Goal: Transaction & Acquisition: Purchase product/service

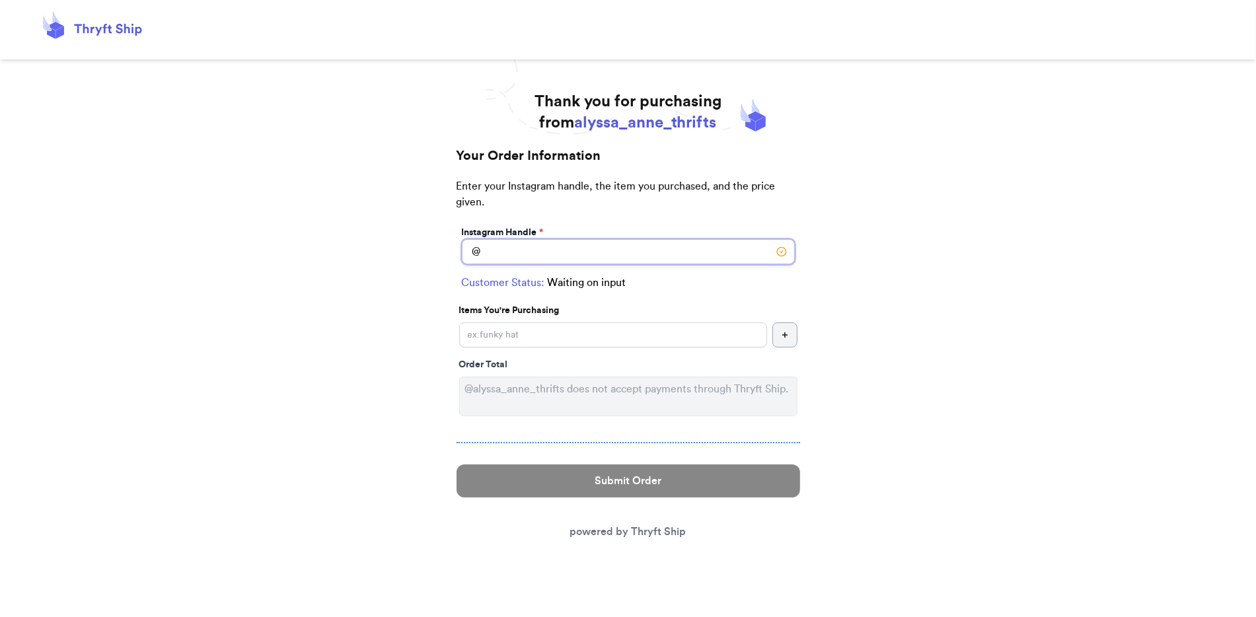
click at [623, 256] on input "Instagram Handle *" at bounding box center [628, 251] width 333 height 25
type input "[PERSON_NAME]"
select select "MI"
type input "New era"
type input "49446"
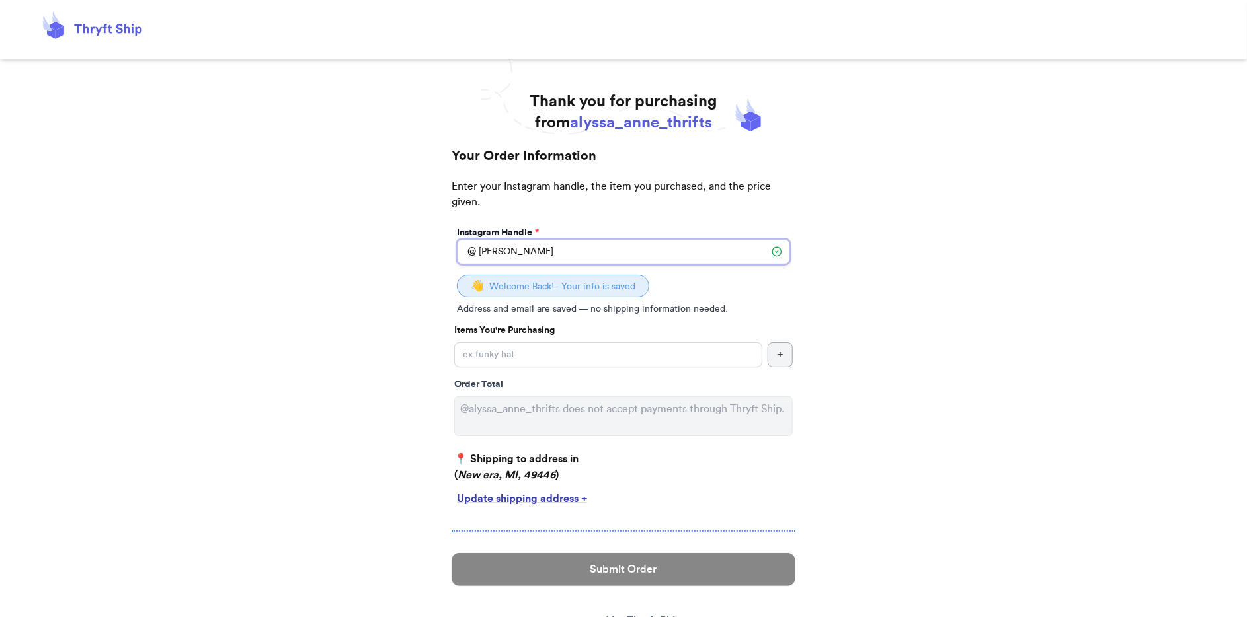
type input "[PERSON_NAME]"
click at [516, 358] on input "Instagram Handle *" at bounding box center [608, 354] width 308 height 25
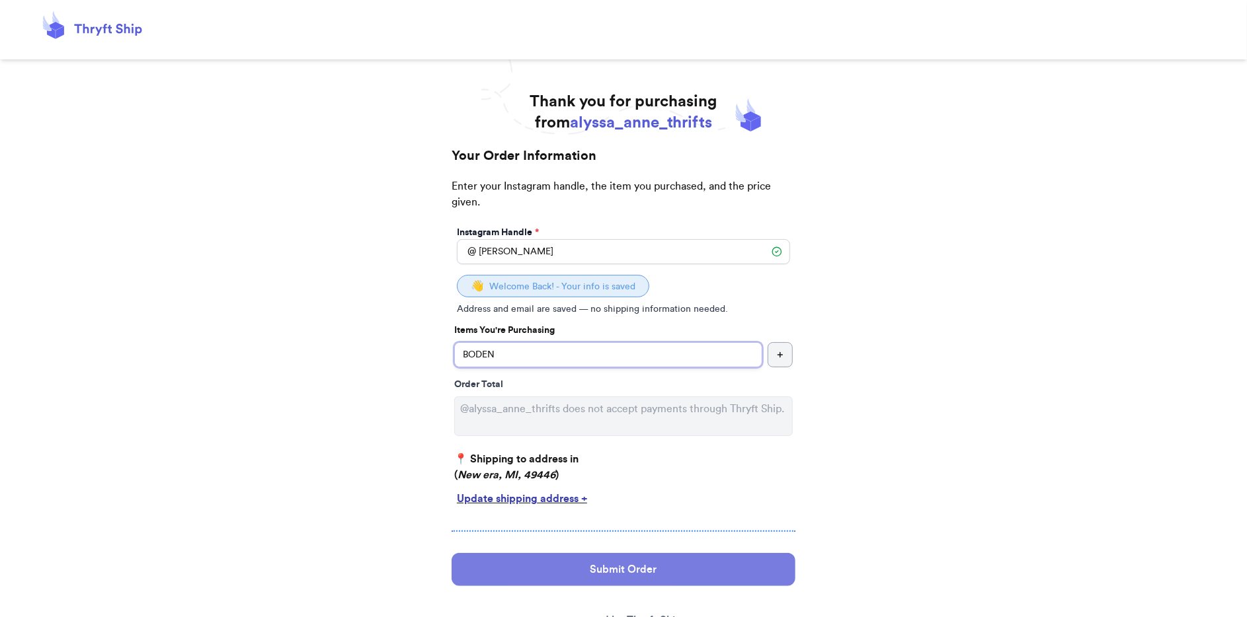
type input "BODEN"
click at [625, 571] on button "Submit Order" at bounding box center [623, 569] width 344 height 33
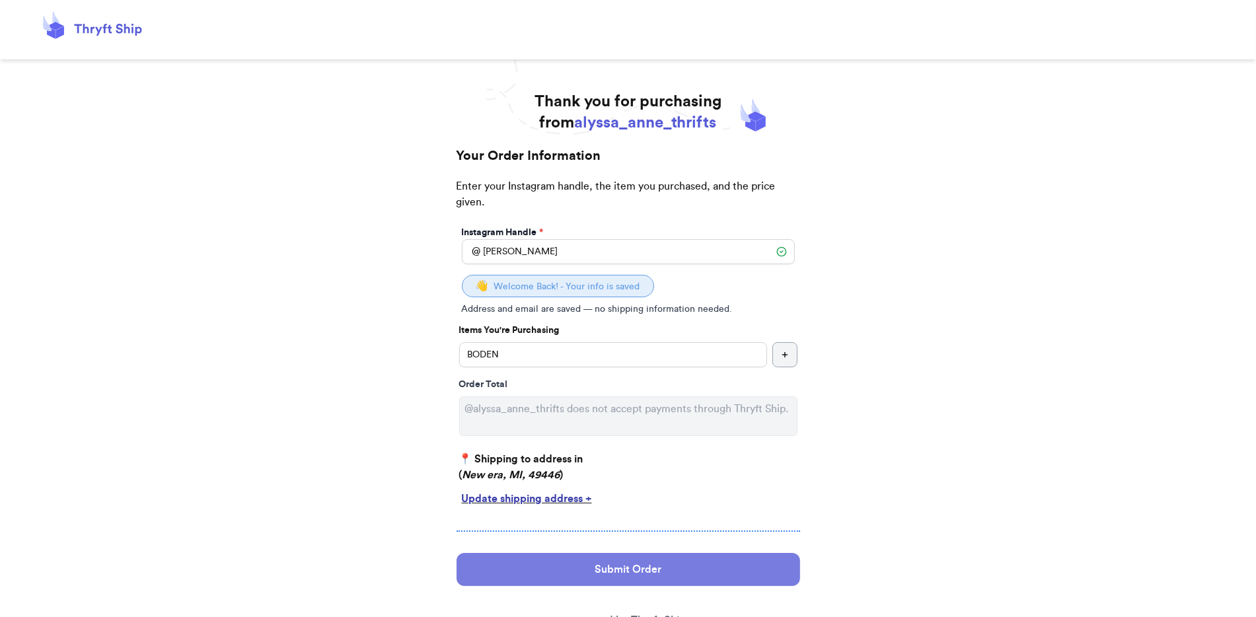
select select "MI"
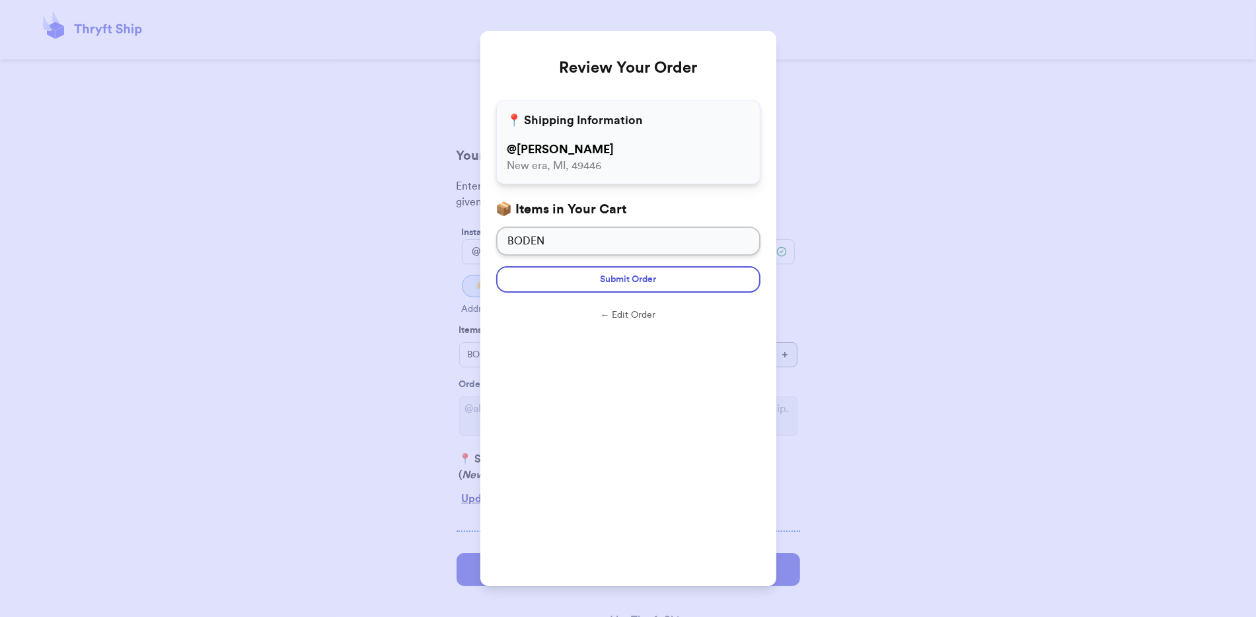
click at [631, 314] on button "← Edit Order" at bounding box center [628, 315] width 264 height 13
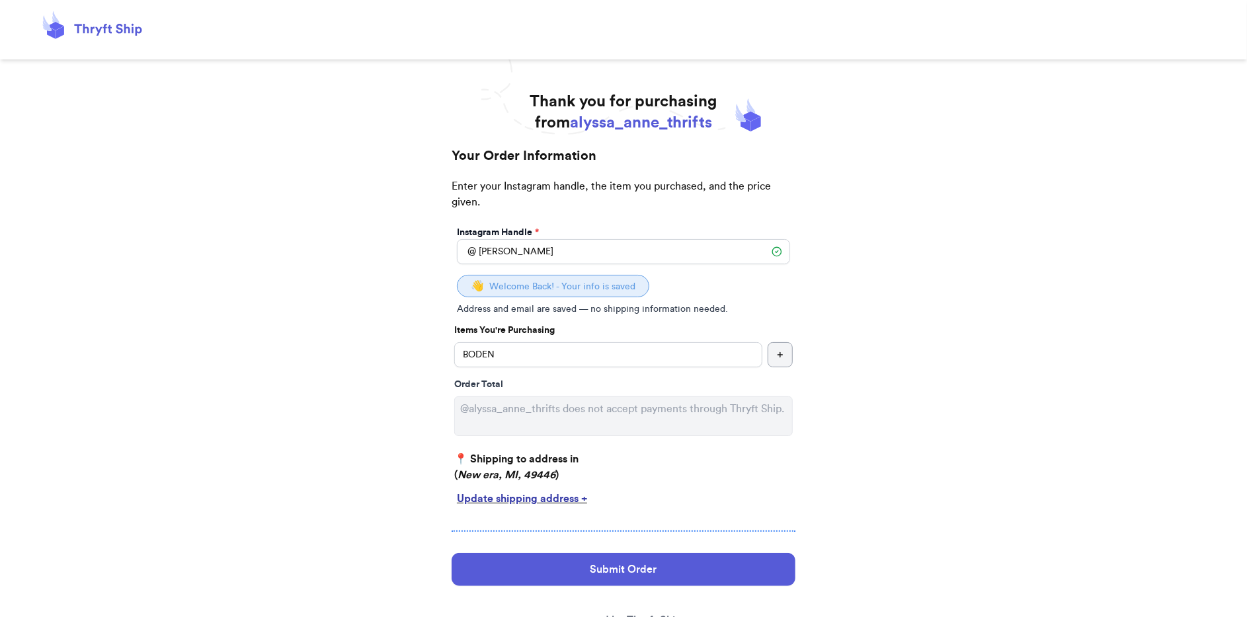
click at [494, 502] on div "Update shipping address +" at bounding box center [623, 499] width 333 height 16
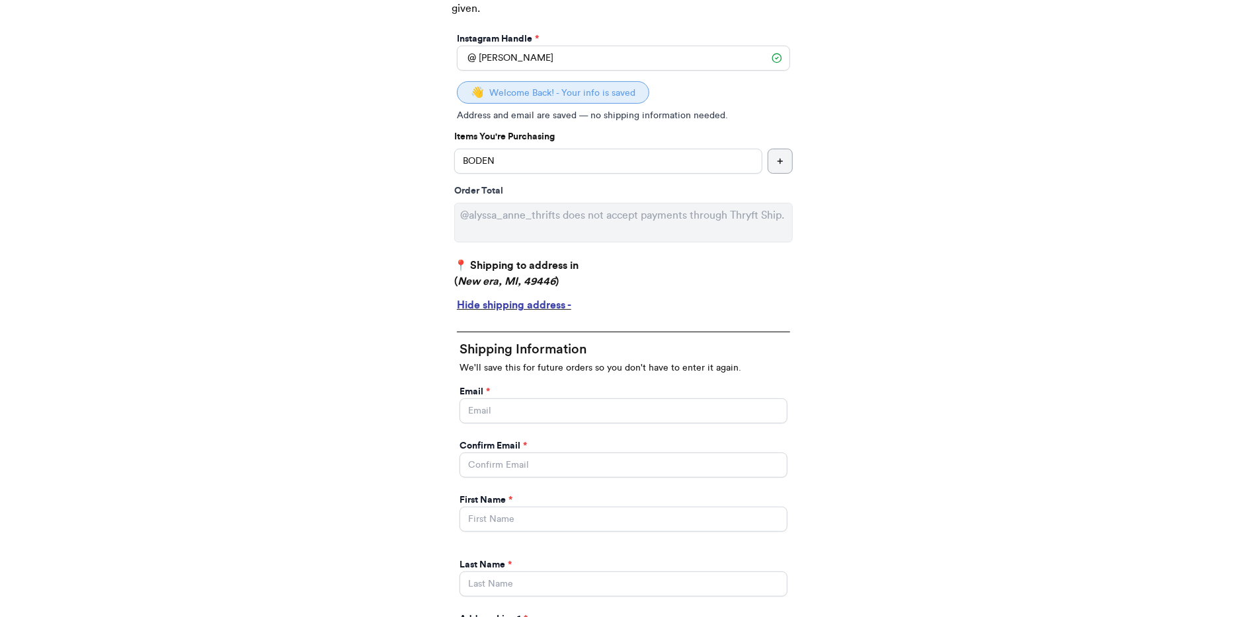
scroll to position [198, 0]
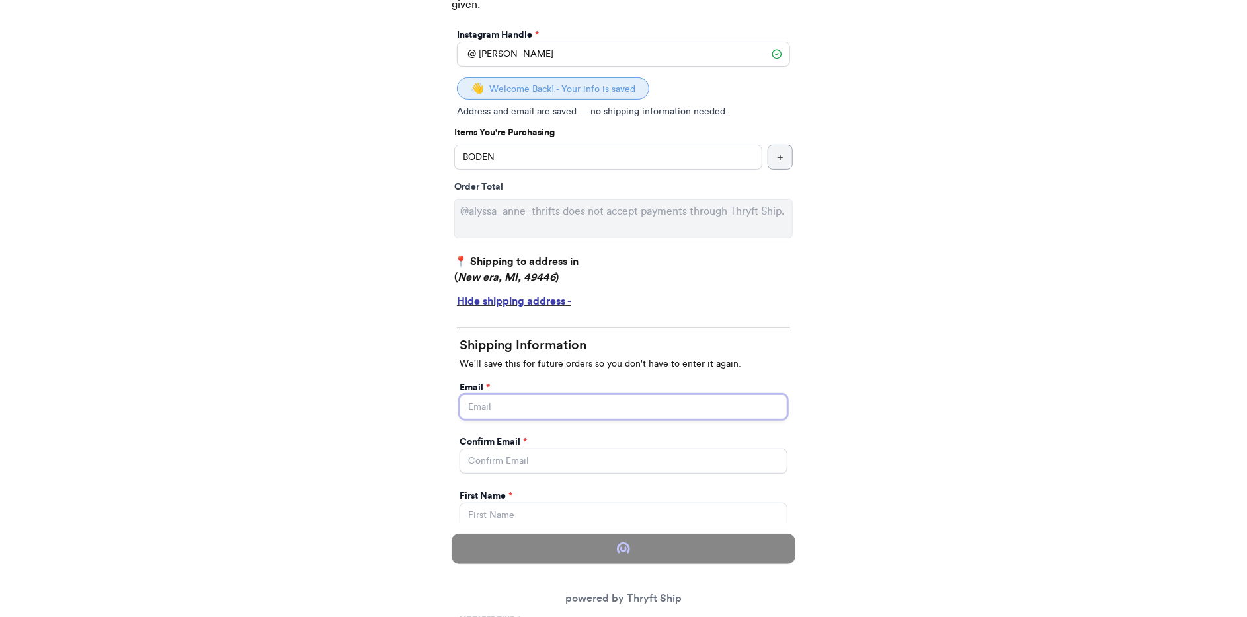
click at [522, 406] on input "Instagram Handle *" at bounding box center [623, 407] width 328 height 25
type input "[EMAIL_ADDRESS][DOMAIN_NAME]"
click at [510, 403] on input "[EMAIL_ADDRESS][DOMAIN_NAME]" at bounding box center [623, 407] width 328 height 25
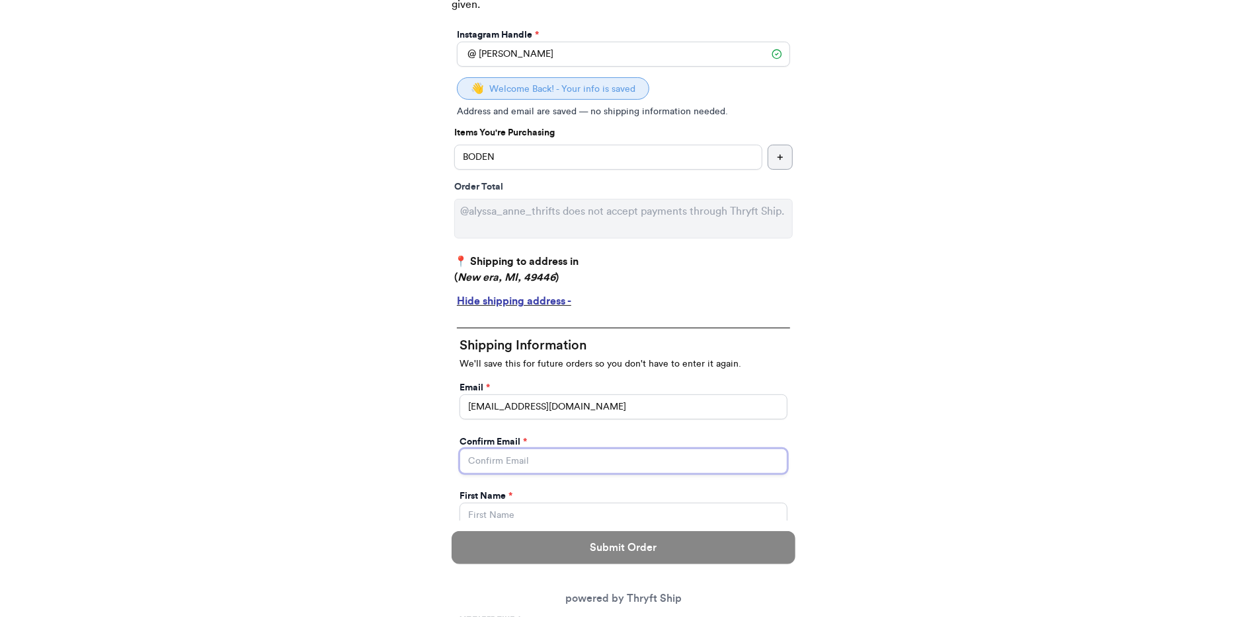
click at [490, 455] on input "Instagram Handle *" at bounding box center [623, 461] width 328 height 25
paste input "[EMAIL_ADDRESS][DOMAIN_NAME]"
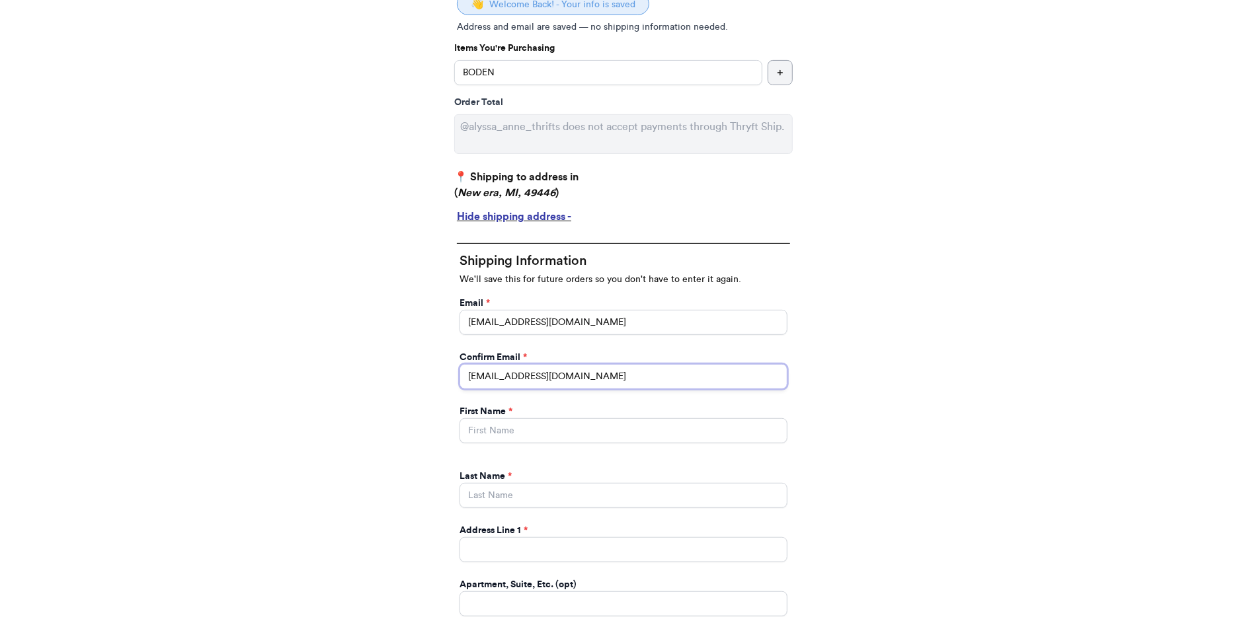
scroll to position [396, 0]
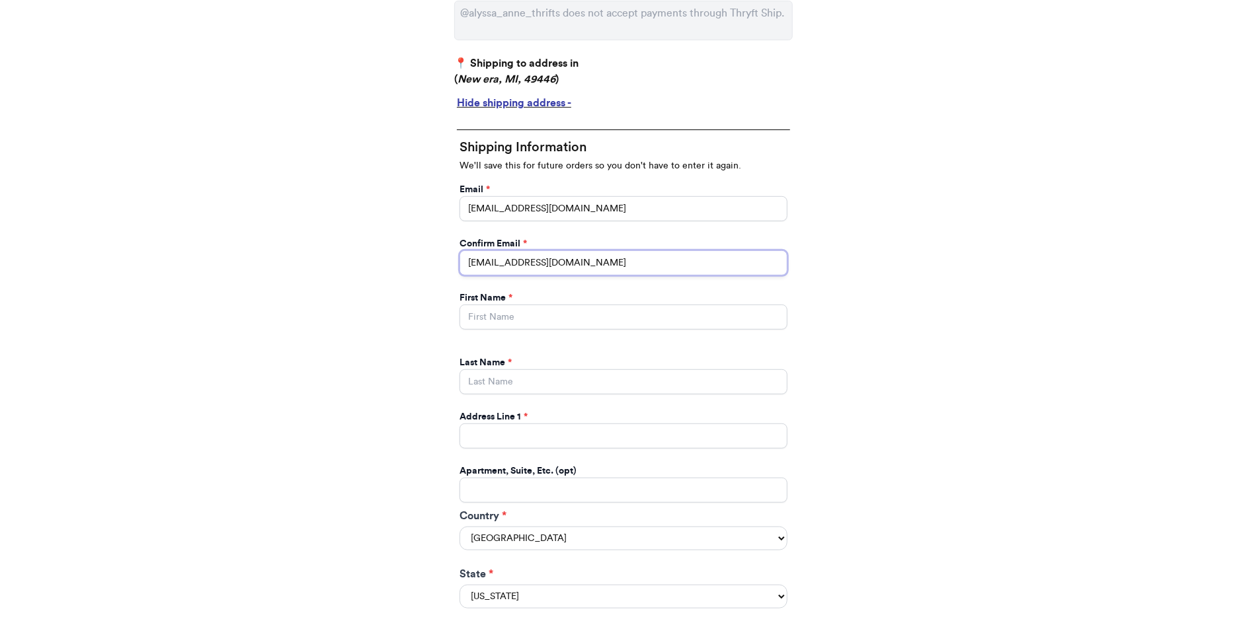
type input "[EMAIL_ADDRESS][DOMAIN_NAME]"
click at [493, 309] on input "Instagram Handle *" at bounding box center [623, 317] width 328 height 25
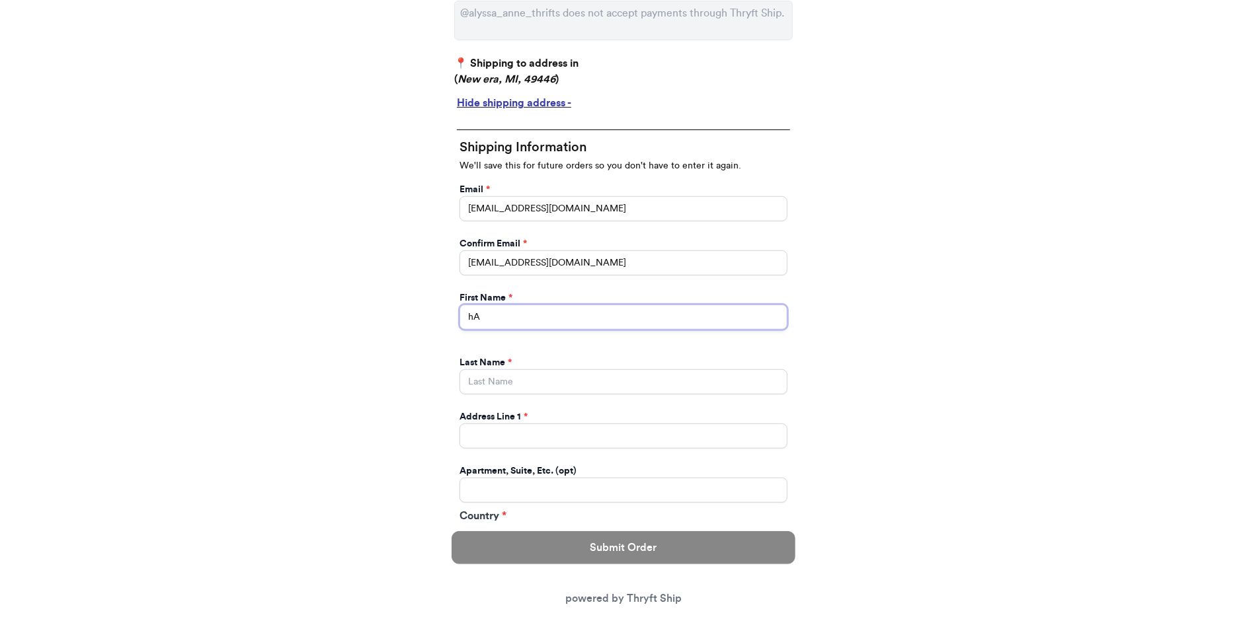
type input "h"
type input "[PERSON_NAME]"
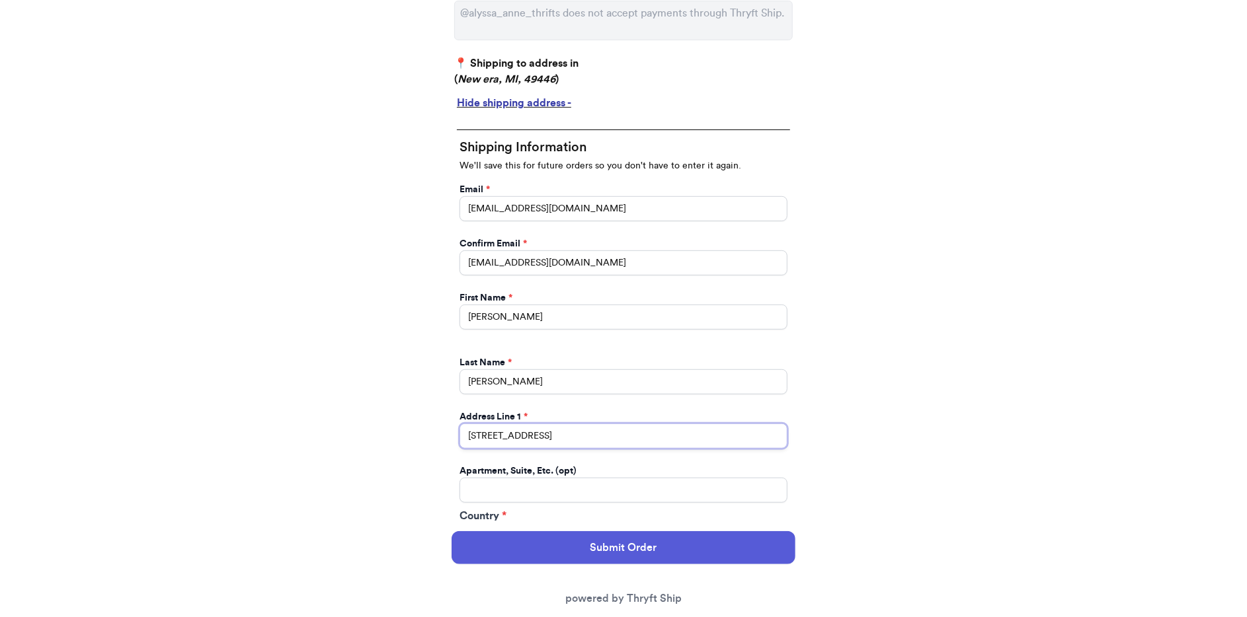
type input "[STREET_ADDRESS]"
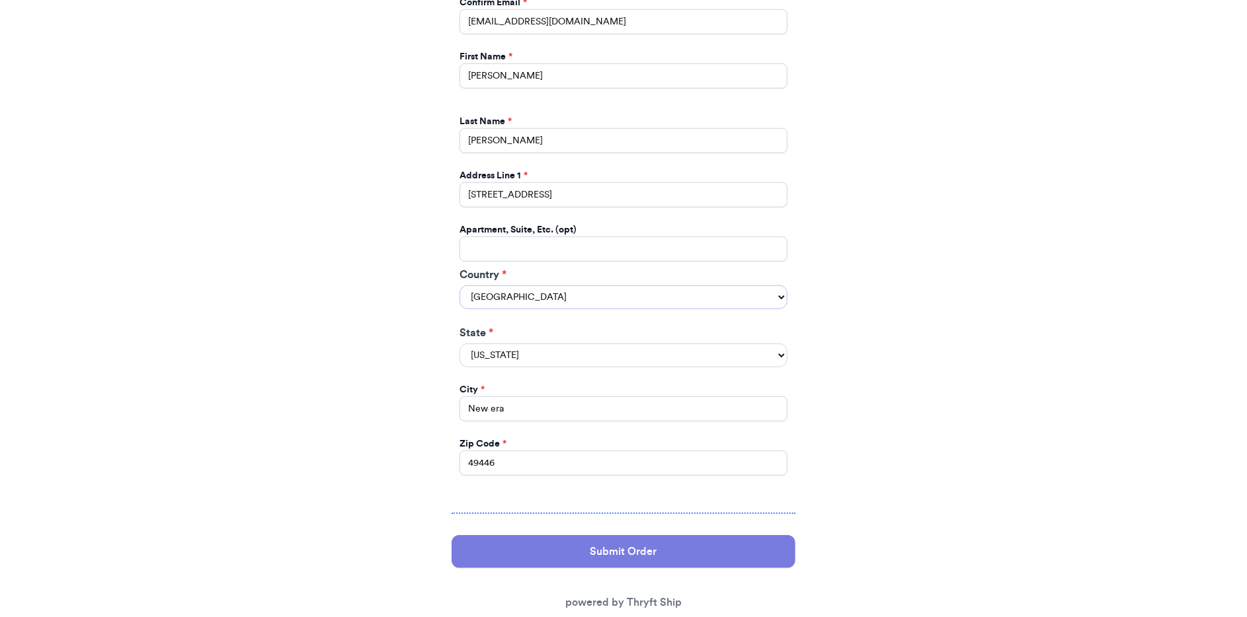
scroll to position [666, 0]
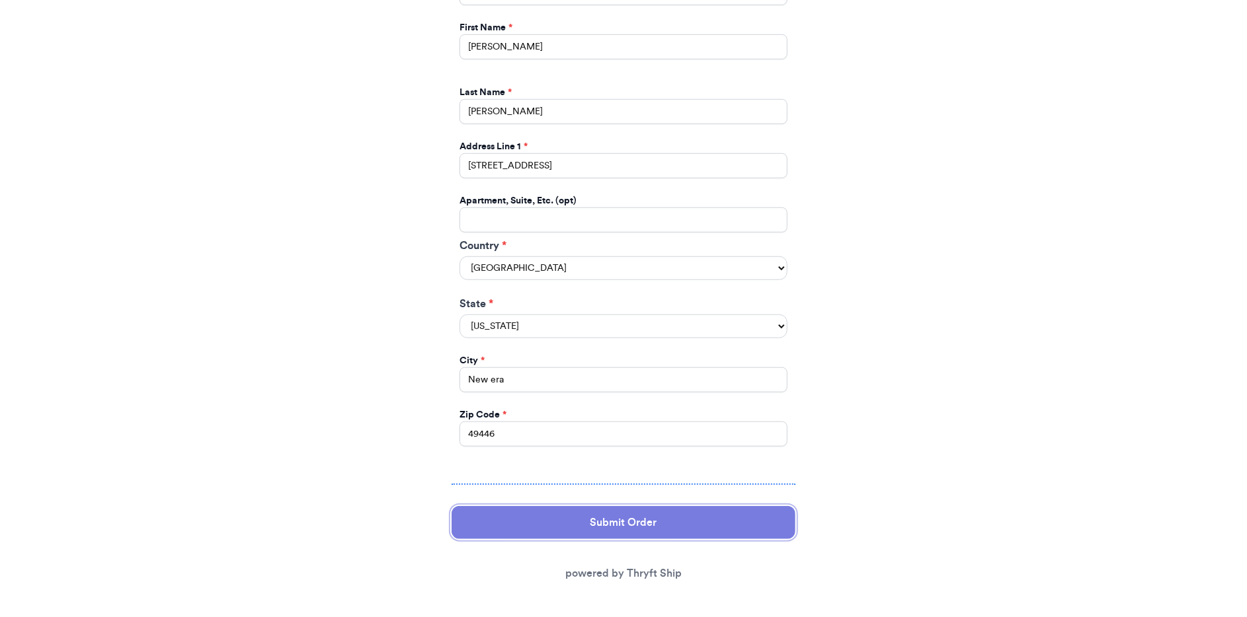
click at [604, 520] on button "Submit Order" at bounding box center [623, 522] width 344 height 33
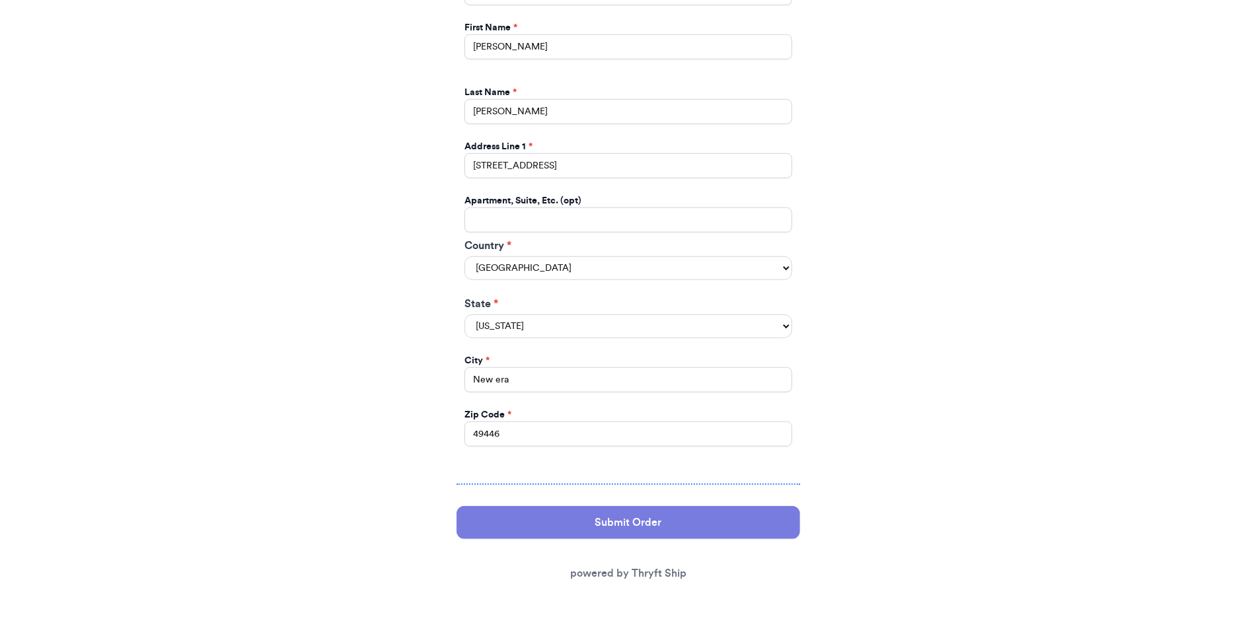
scroll to position [0, 0]
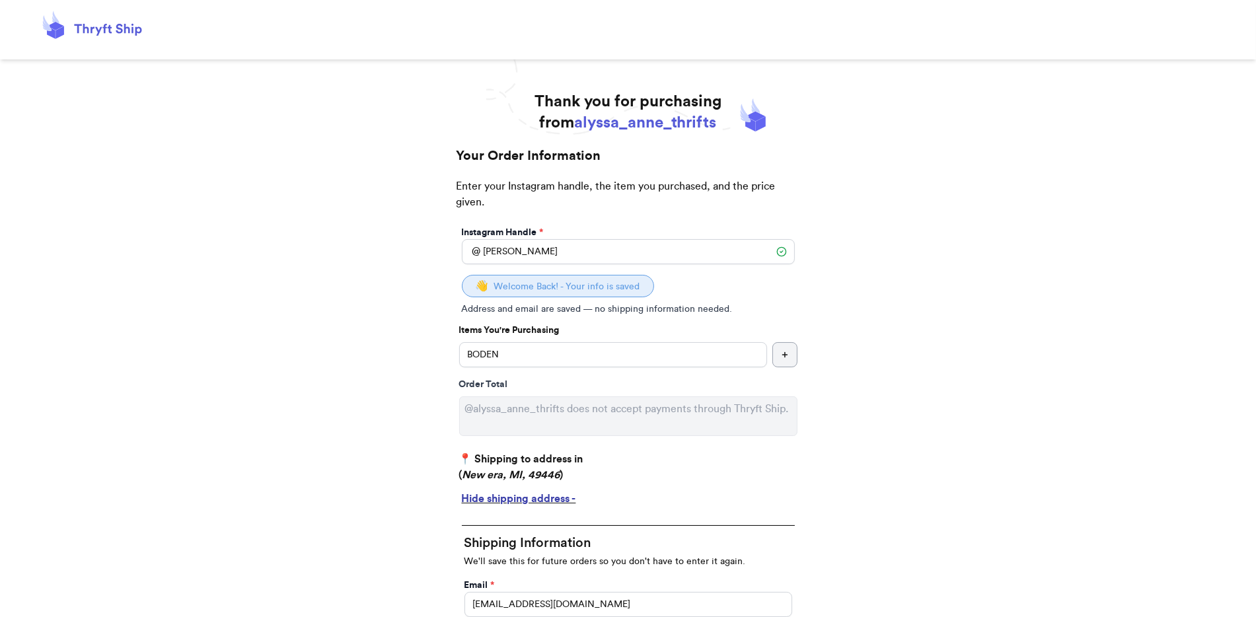
select select "MI"
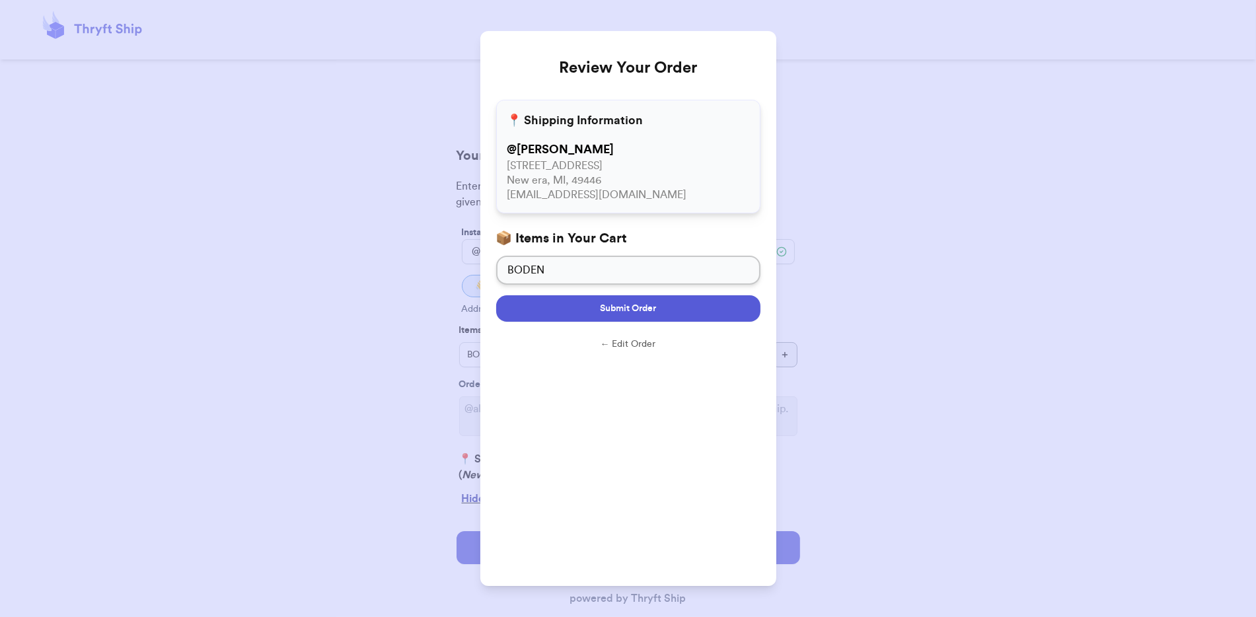
click at [603, 314] on span "Submit Order" at bounding box center [628, 308] width 56 height 13
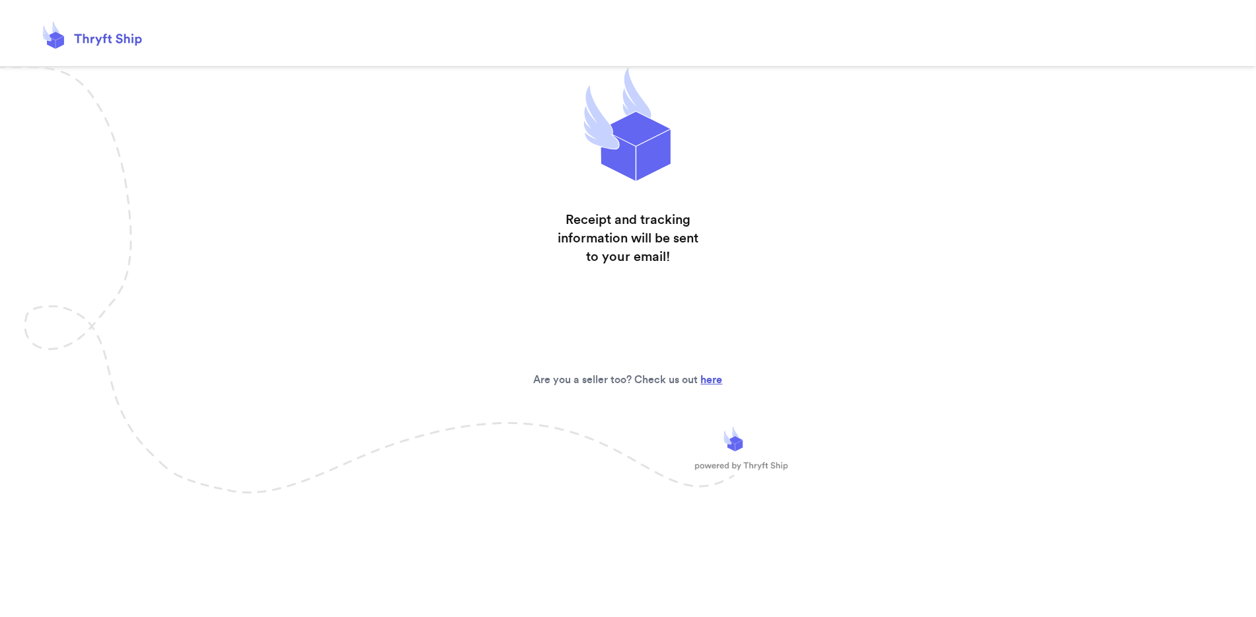
click at [603, 314] on div "Receipt and tracking information will be sent to your email!" at bounding box center [629, 219] width 148 height 306
click at [450, 348] on div "Receipt and tracking information will be sent to your email! Are you a seller t…" at bounding box center [628, 280] width 1256 height 428
